Goal: Transaction & Acquisition: Obtain resource

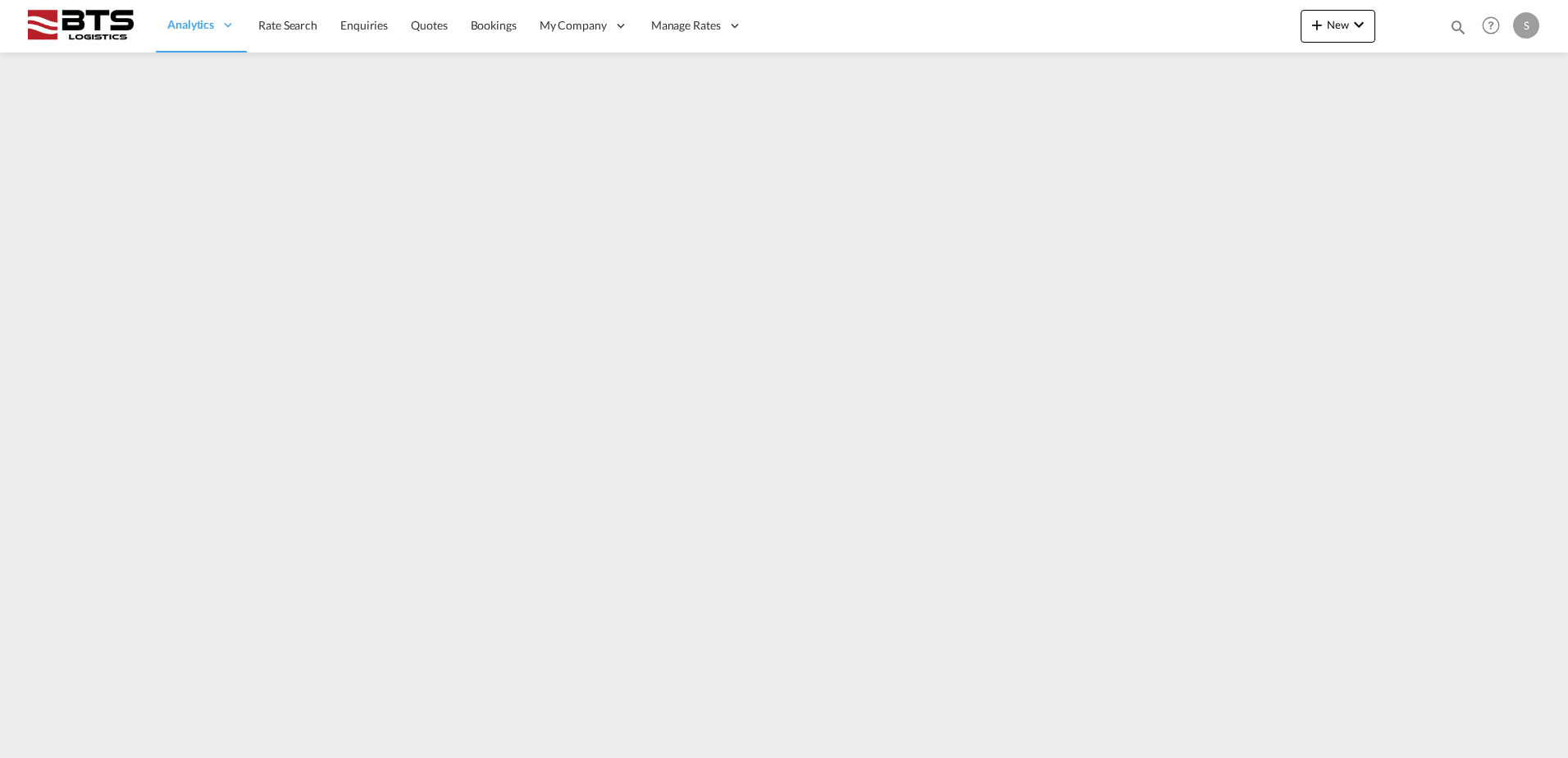
click at [1515, 197] on md-content "Analytics Reports Dashboard Rate Search Enquiries Quotes Bookings" at bounding box center [784, 379] width 1568 height 758
click at [1459, 23] on md-icon "icon-magnify" at bounding box center [1459, 27] width 18 height 18
click at [1143, 25] on md-icon "icon-close" at bounding box center [1140, 25] width 18 height 18
click at [285, 31] on span "Rate Search" at bounding box center [287, 24] width 59 height 14
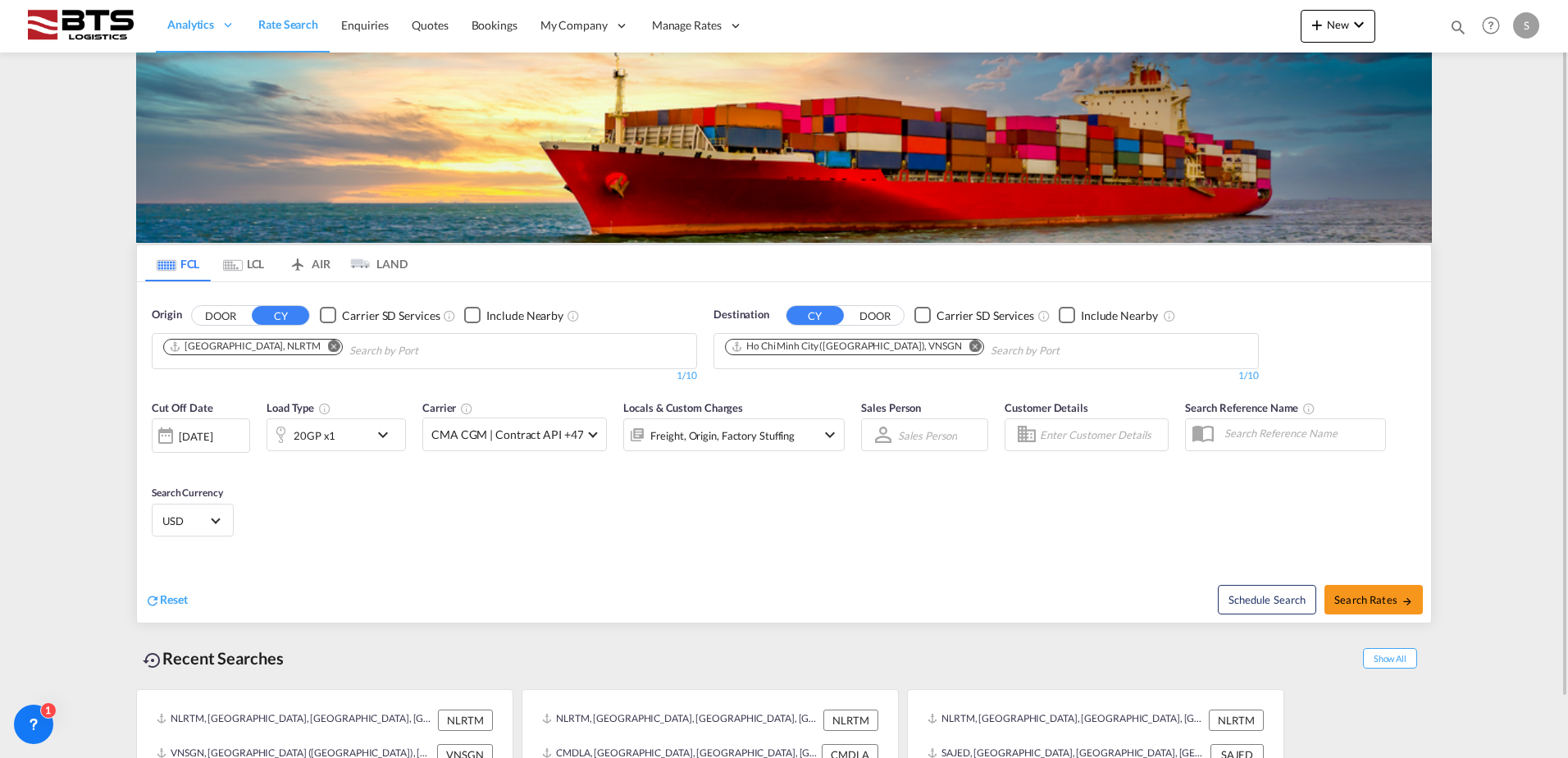
click at [378, 432] on md-icon "icon-chevron-down" at bounding box center [387, 435] width 28 height 20
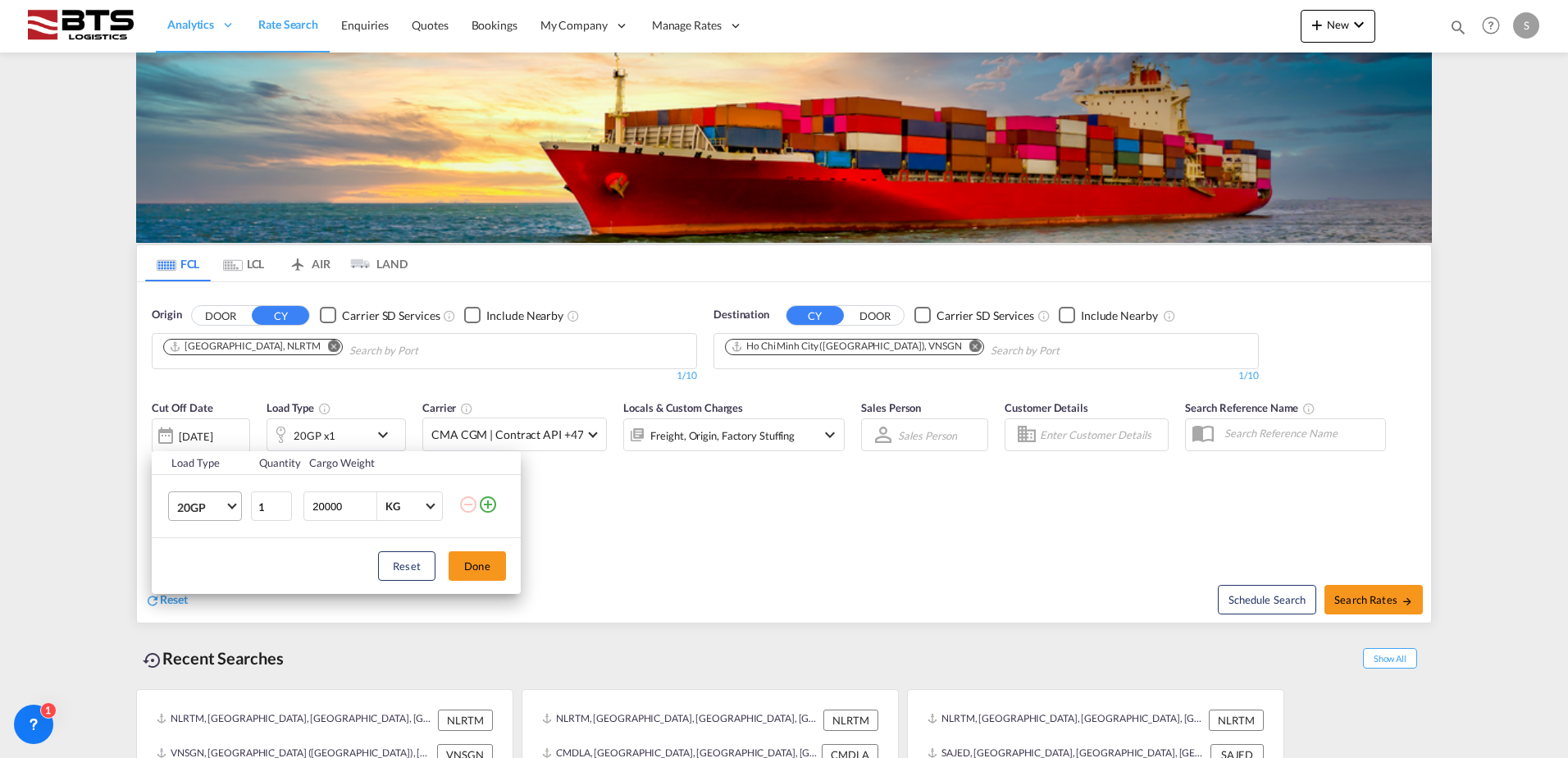
click at [229, 495] on md-select-value "20GP" at bounding box center [208, 506] width 66 height 28
click at [207, 576] on md-option "40HC" at bounding box center [220, 586] width 112 height 40
click at [469, 564] on button "Done" at bounding box center [478, 566] width 58 height 30
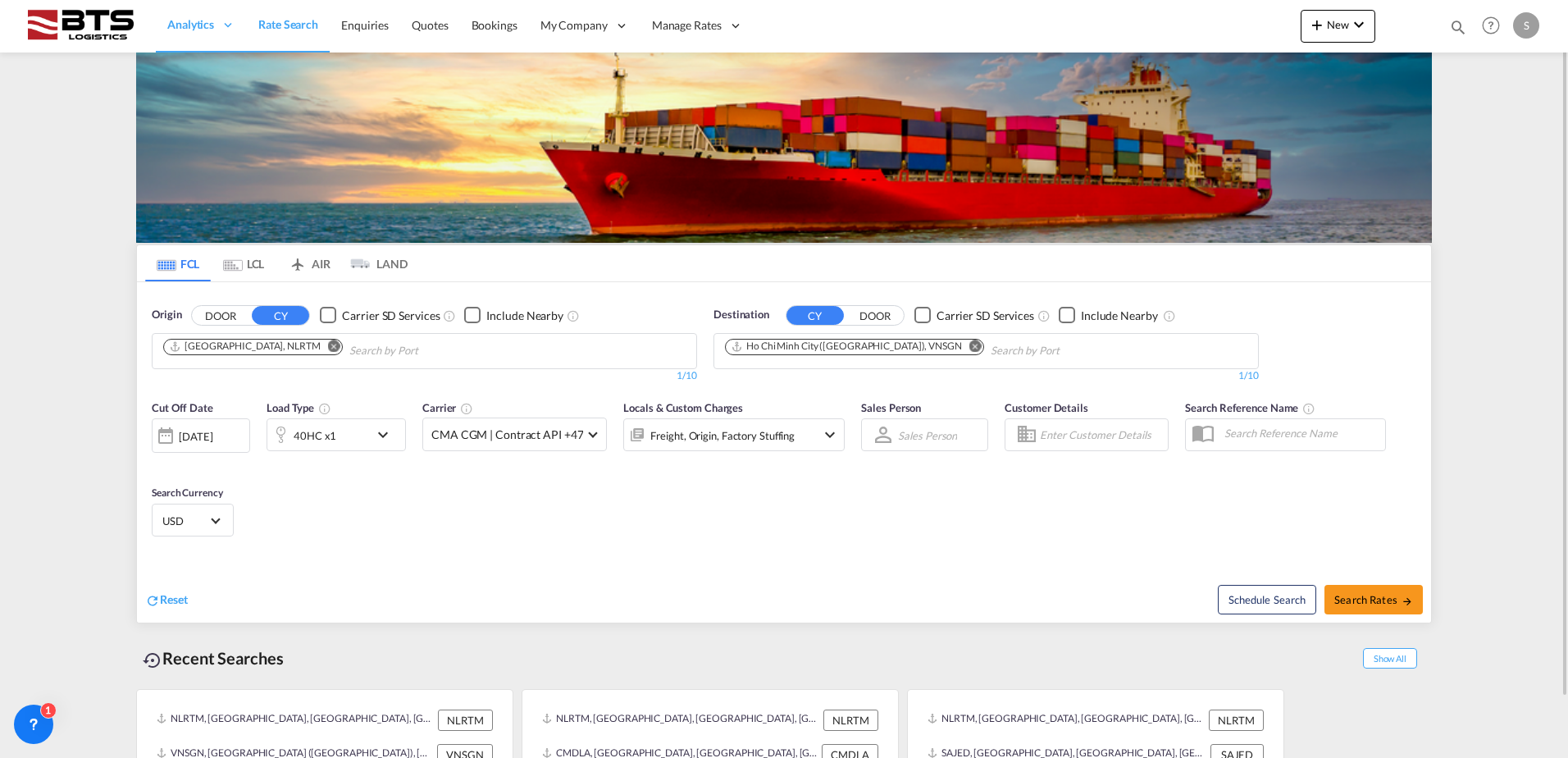
click at [969, 342] on md-icon "Remove" at bounding box center [975, 346] width 13 height 13
click at [874, 351] on body "Analytics Reports Dashboard Rate Search Enquiries Quotes Bookings" at bounding box center [784, 379] width 1568 height 758
click at [745, 350] on body "Analytics Reports Dashboard Rate Search Enquiries Quotes Bookings" at bounding box center [784, 379] width 1568 height 758
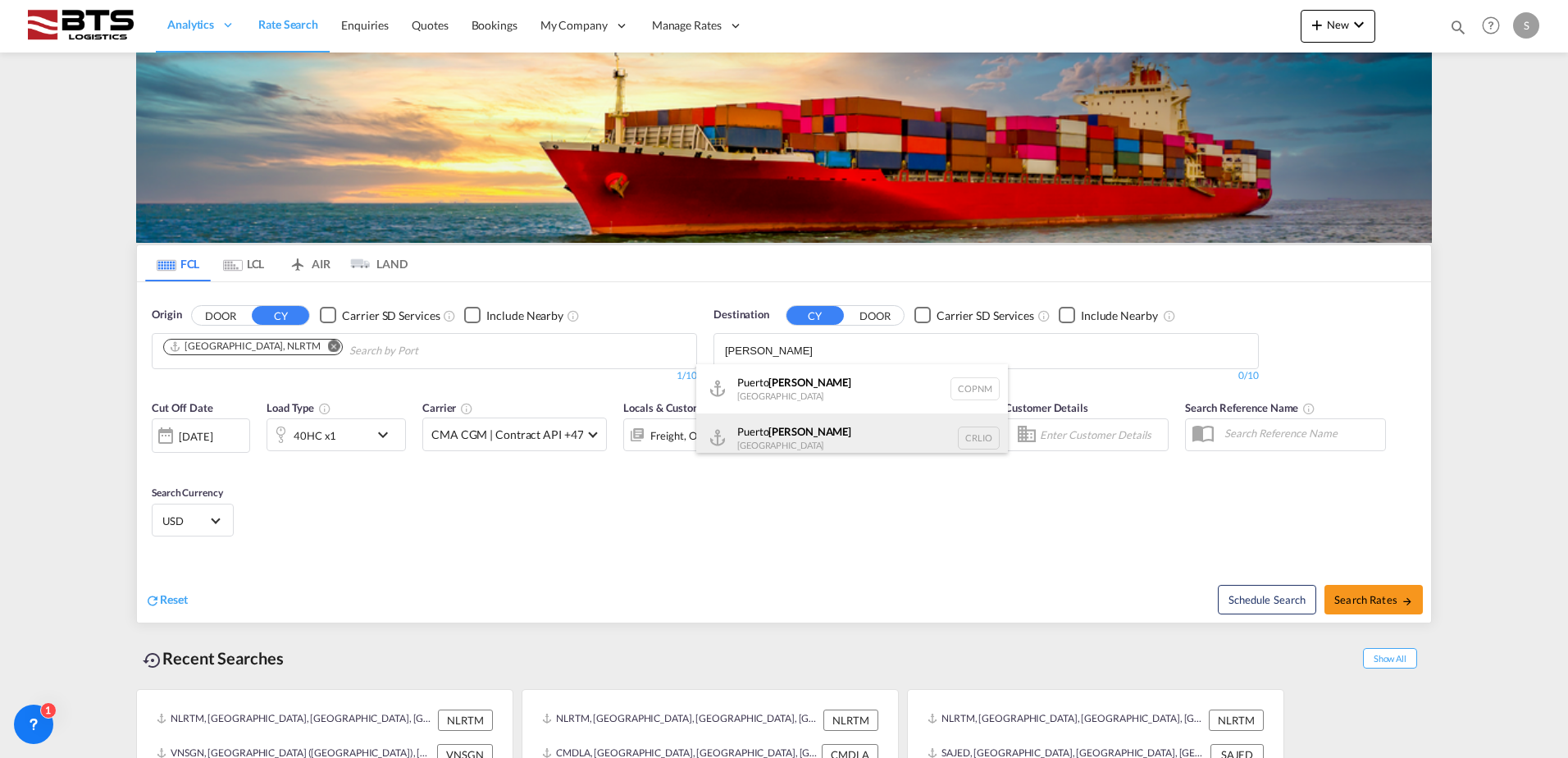
type input "[PERSON_NAME]"
click at [784, 435] on div "Puerto [PERSON_NAME] [GEOGRAPHIC_DATA] CRLIO" at bounding box center [852, 438] width 312 height 49
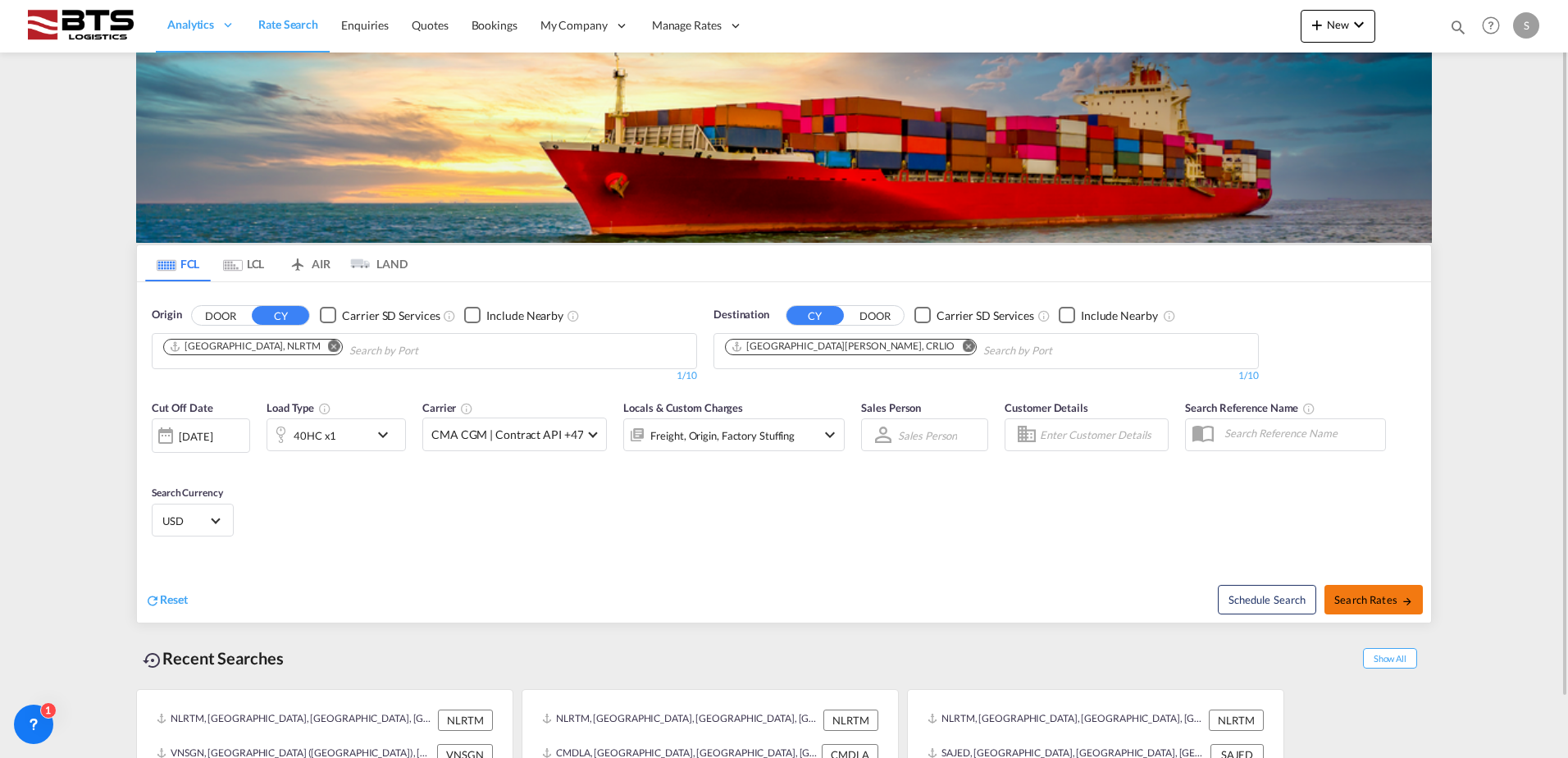
click at [1356, 594] on span "Search Rates" at bounding box center [1373, 600] width 79 height 14
type input "NLRTM to CRLIO / [DATE]"
